Goal: Task Accomplishment & Management: Understand process/instructions

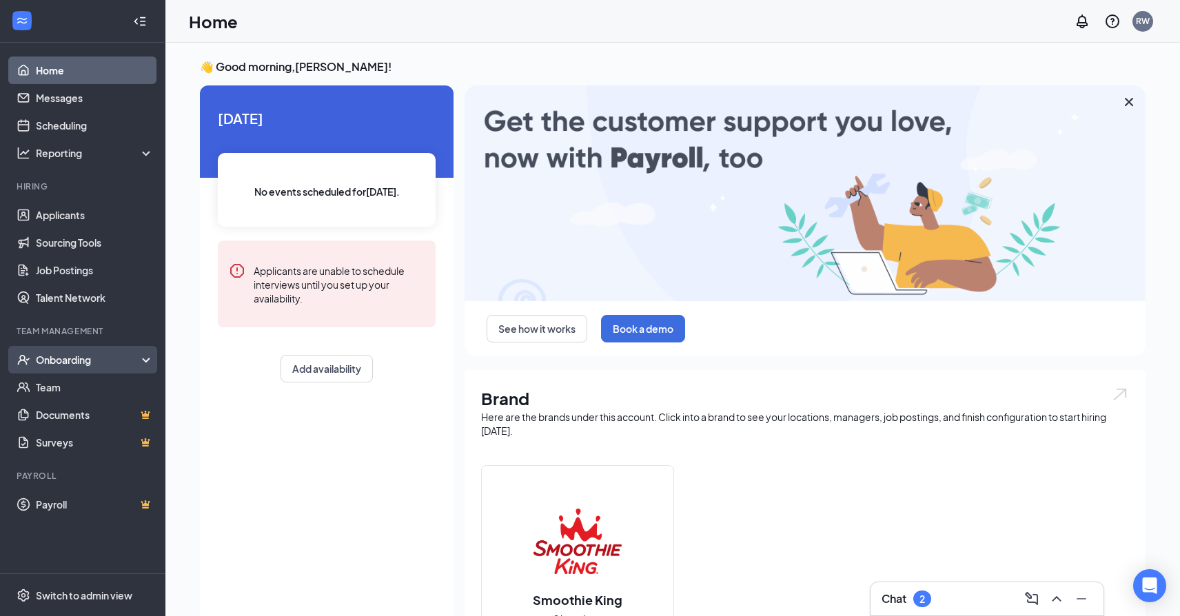
click at [52, 356] on div "Onboarding" at bounding box center [89, 360] width 106 height 14
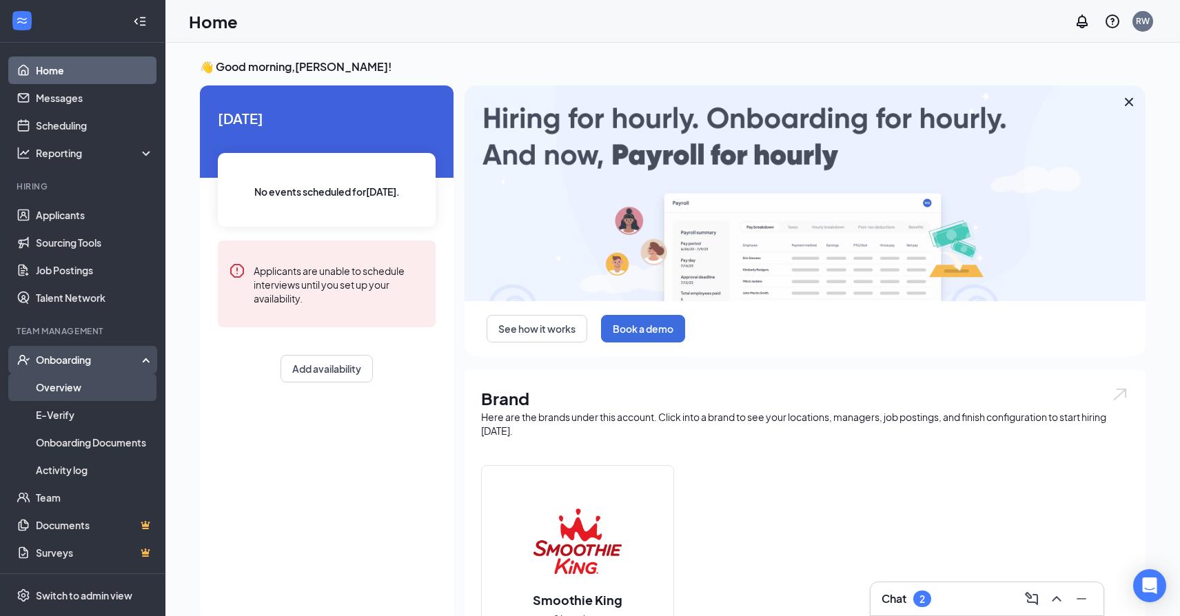
click at [52, 386] on link "Overview" at bounding box center [95, 388] width 118 height 28
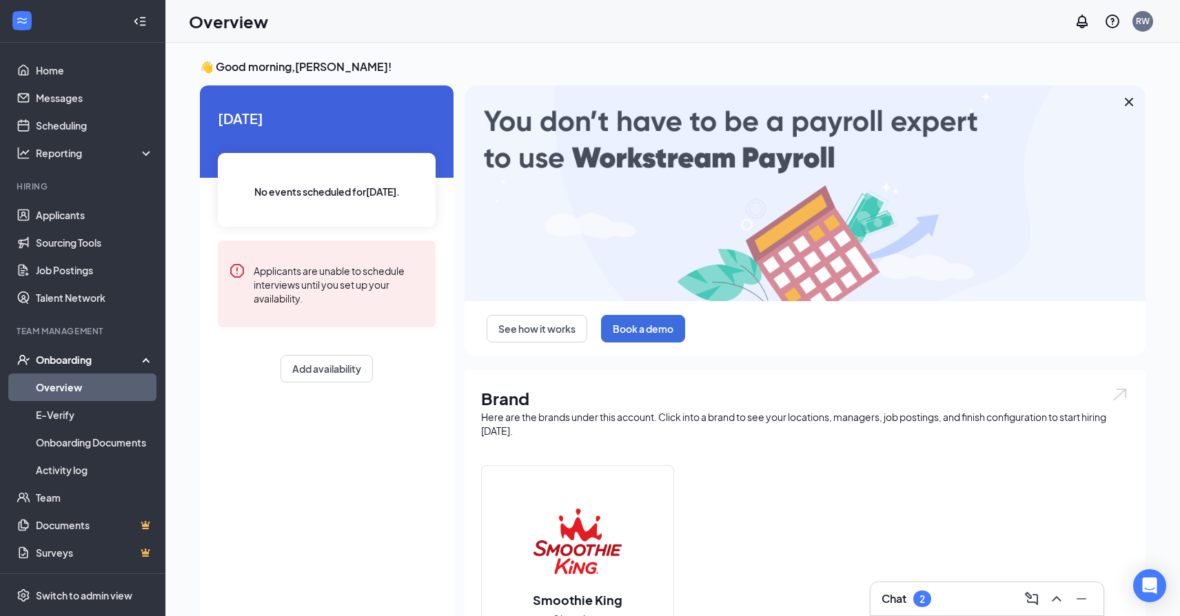
click at [57, 385] on link "Overview" at bounding box center [95, 388] width 118 height 28
click at [73, 211] on link "Applicants" at bounding box center [95, 215] width 118 height 28
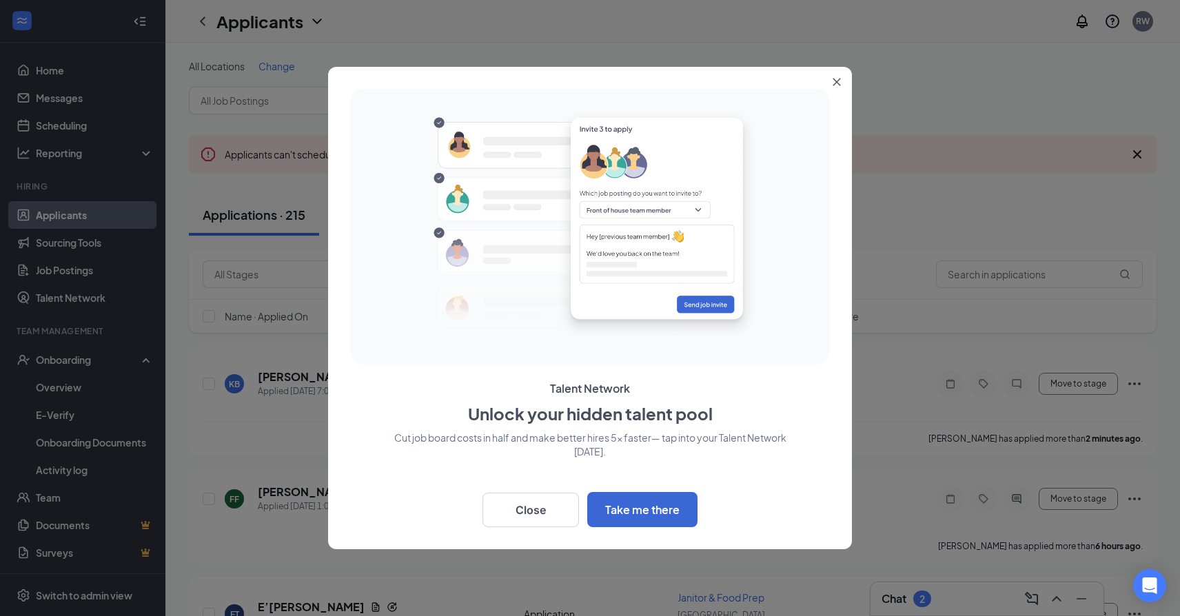
click at [837, 81] on icon "Close" at bounding box center [838, 83] width 8 height 8
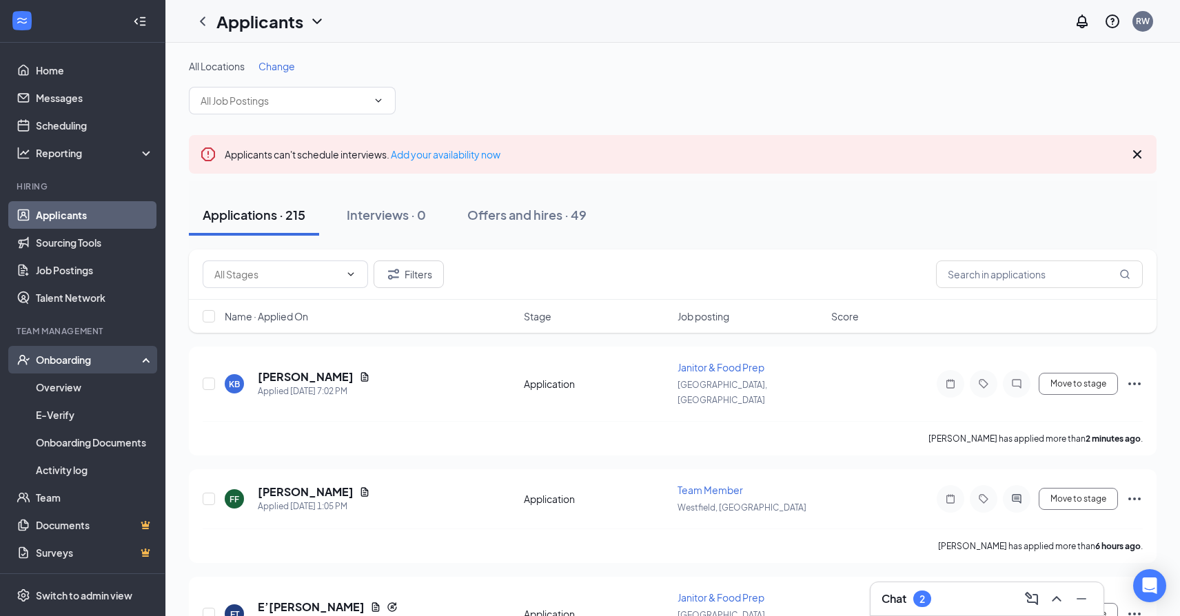
click at [73, 359] on div "Onboarding" at bounding box center [89, 360] width 106 height 14
click at [55, 390] on link "Overview" at bounding box center [95, 388] width 118 height 28
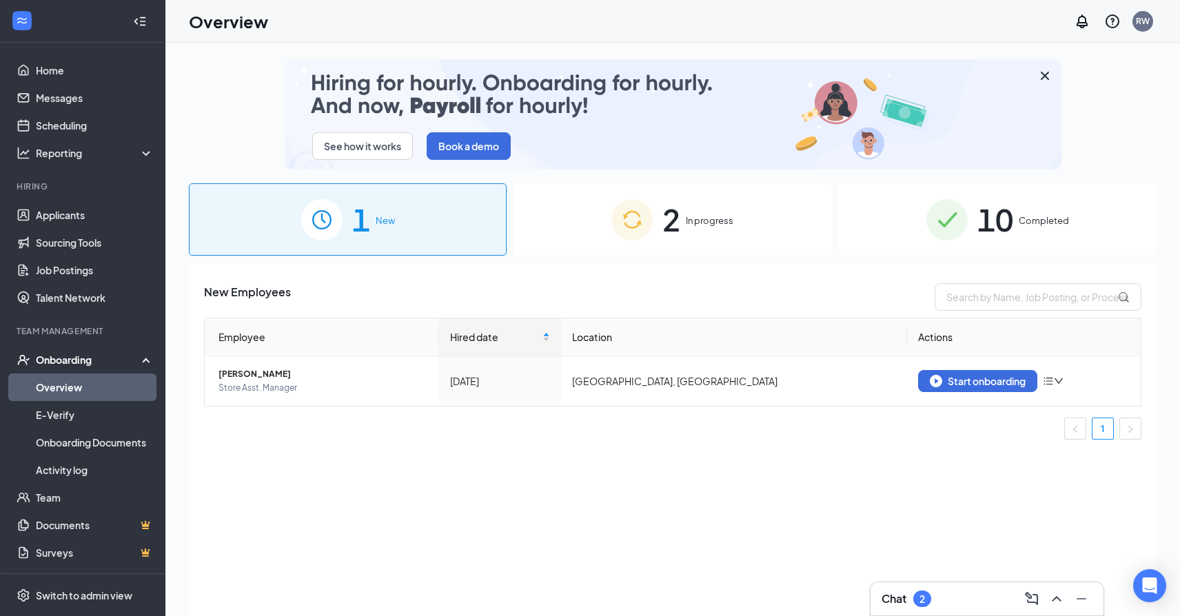
click at [721, 227] on span "In progress" at bounding box center [710, 221] width 48 height 14
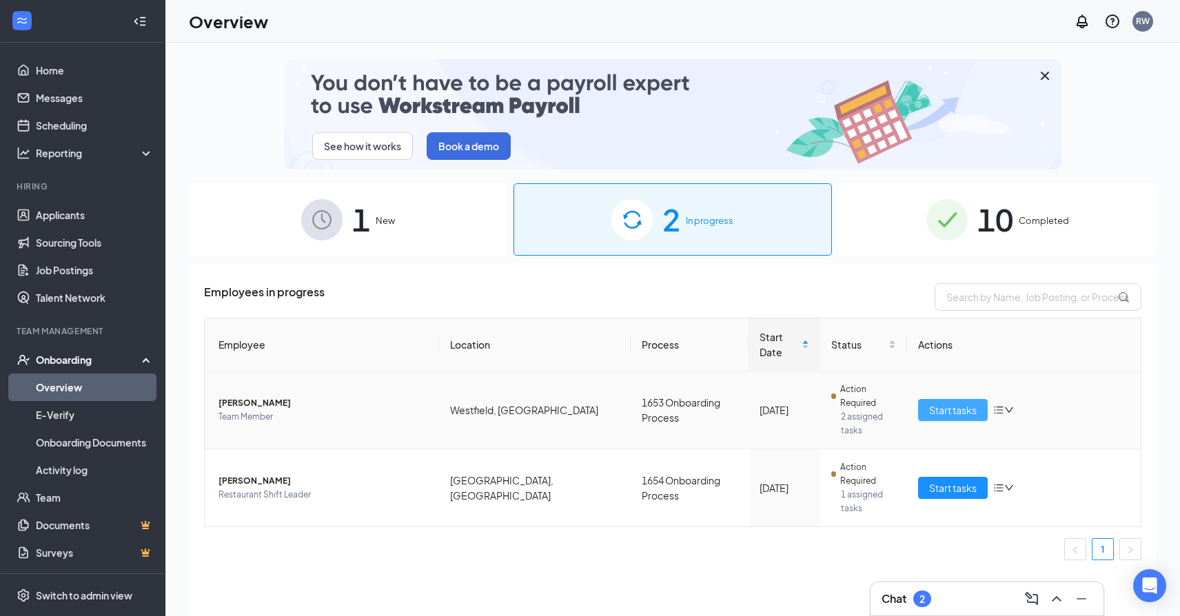
click at [945, 403] on span "Start tasks" at bounding box center [953, 410] width 48 height 15
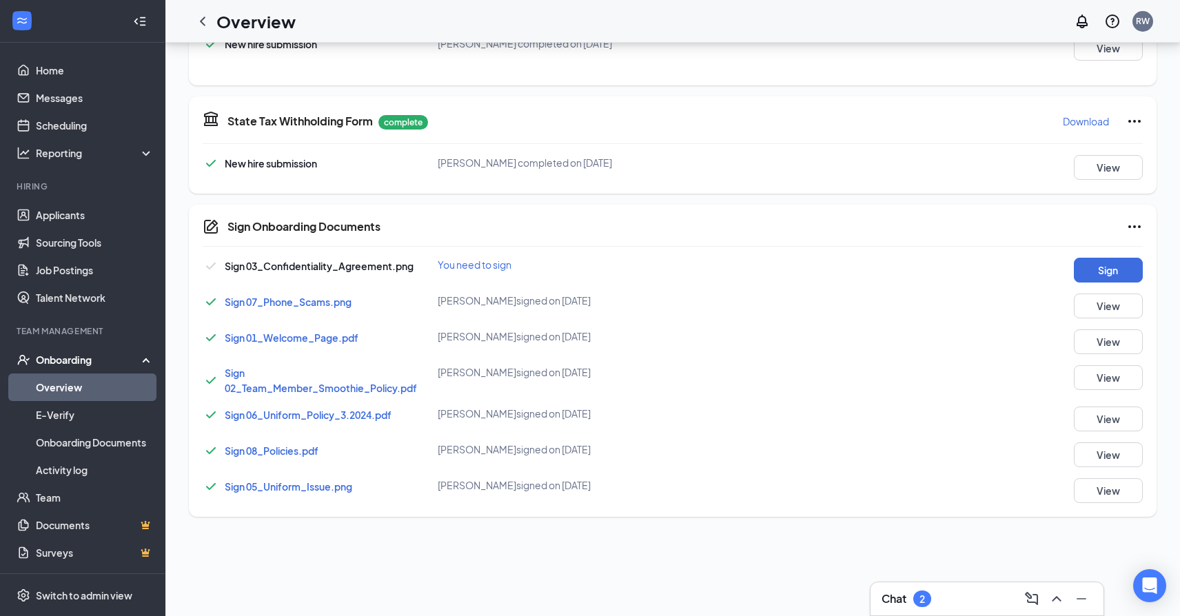
scroll to position [384, 0]
click at [1096, 453] on button "View" at bounding box center [1108, 453] width 69 height 25
